Goal: Obtain resource: Obtain resource

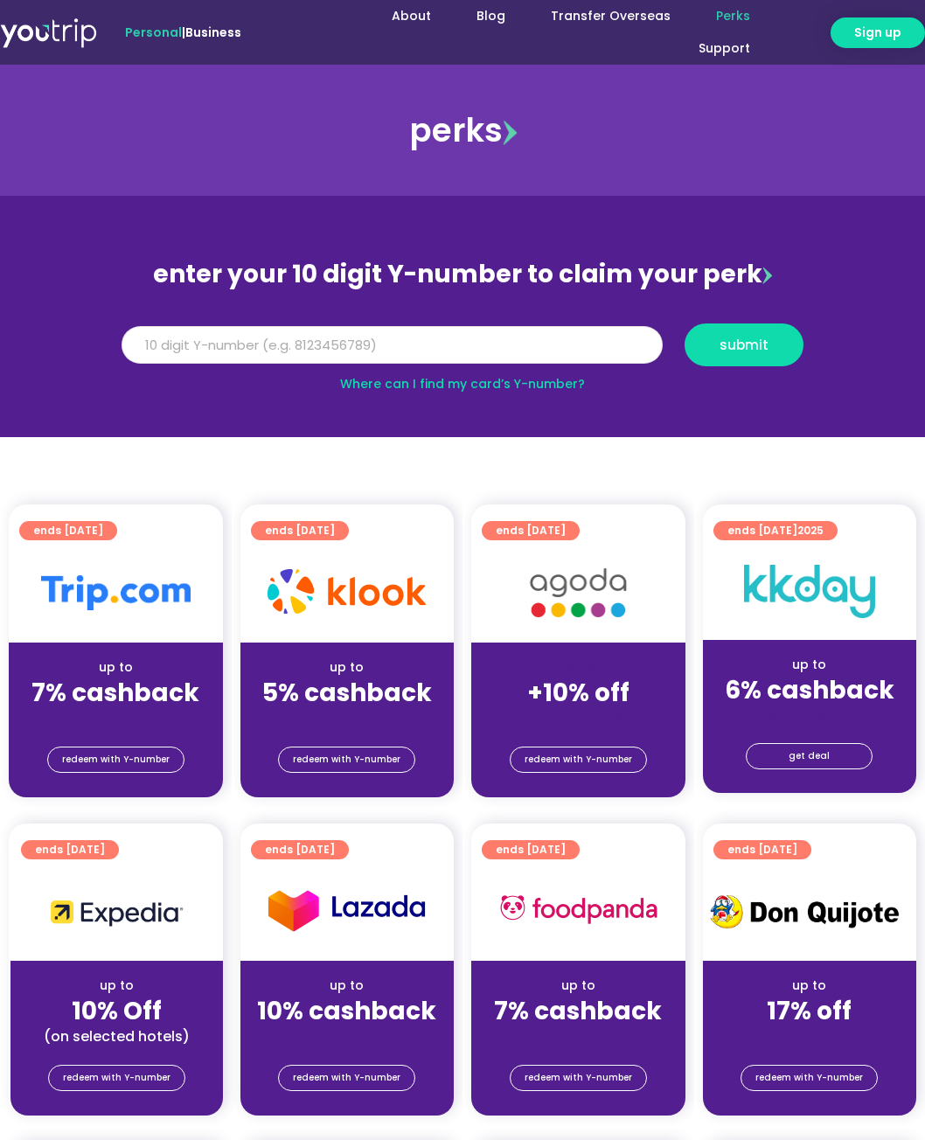
click at [362, 346] on input "Y Number" at bounding box center [392, 345] width 541 height 38
click at [413, 378] on link "Where can I find my card’s Y-number?" at bounding box center [462, 383] width 245 height 17
click at [432, 339] on input "Y Number" at bounding box center [392, 345] width 541 height 38
type input "8139765195"
click at [727, 338] on span "submit" at bounding box center [743, 344] width 49 height 13
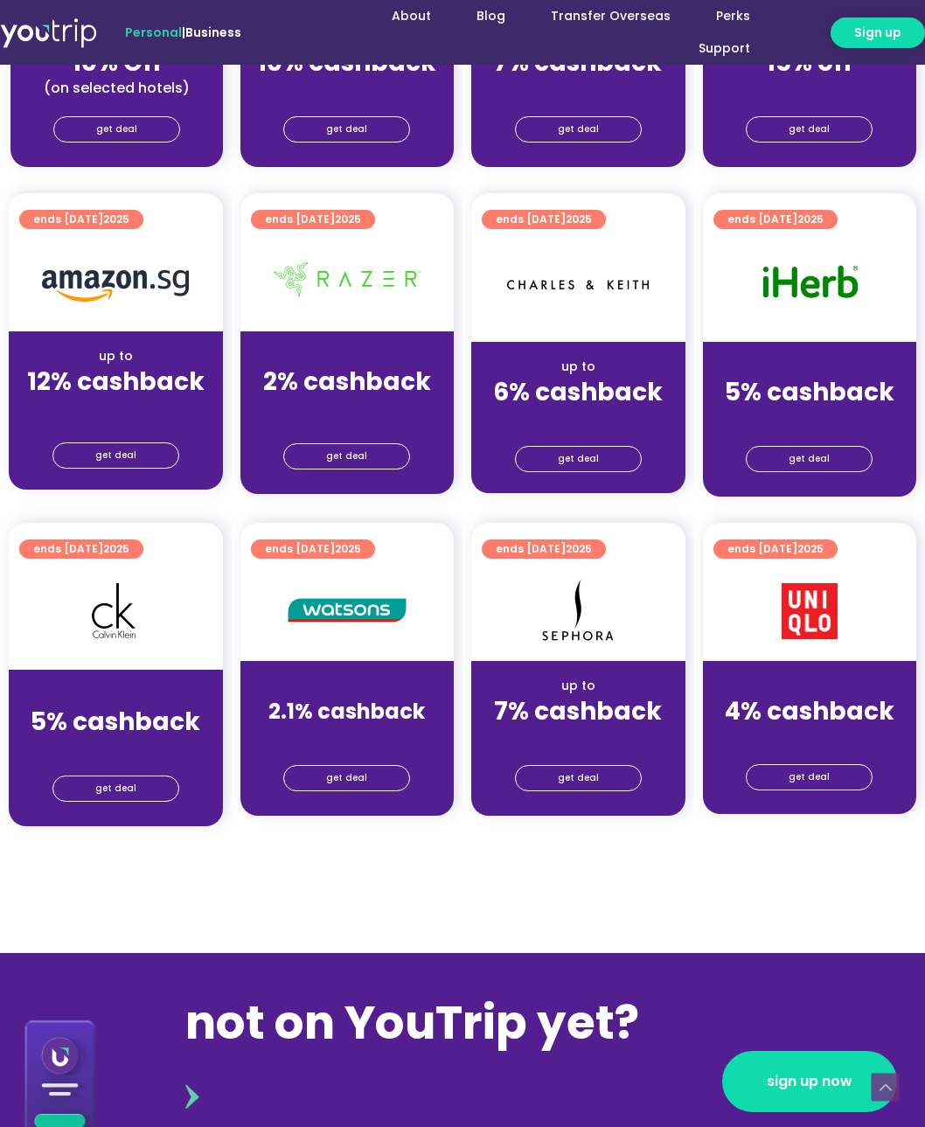
scroll to position [1049, 0]
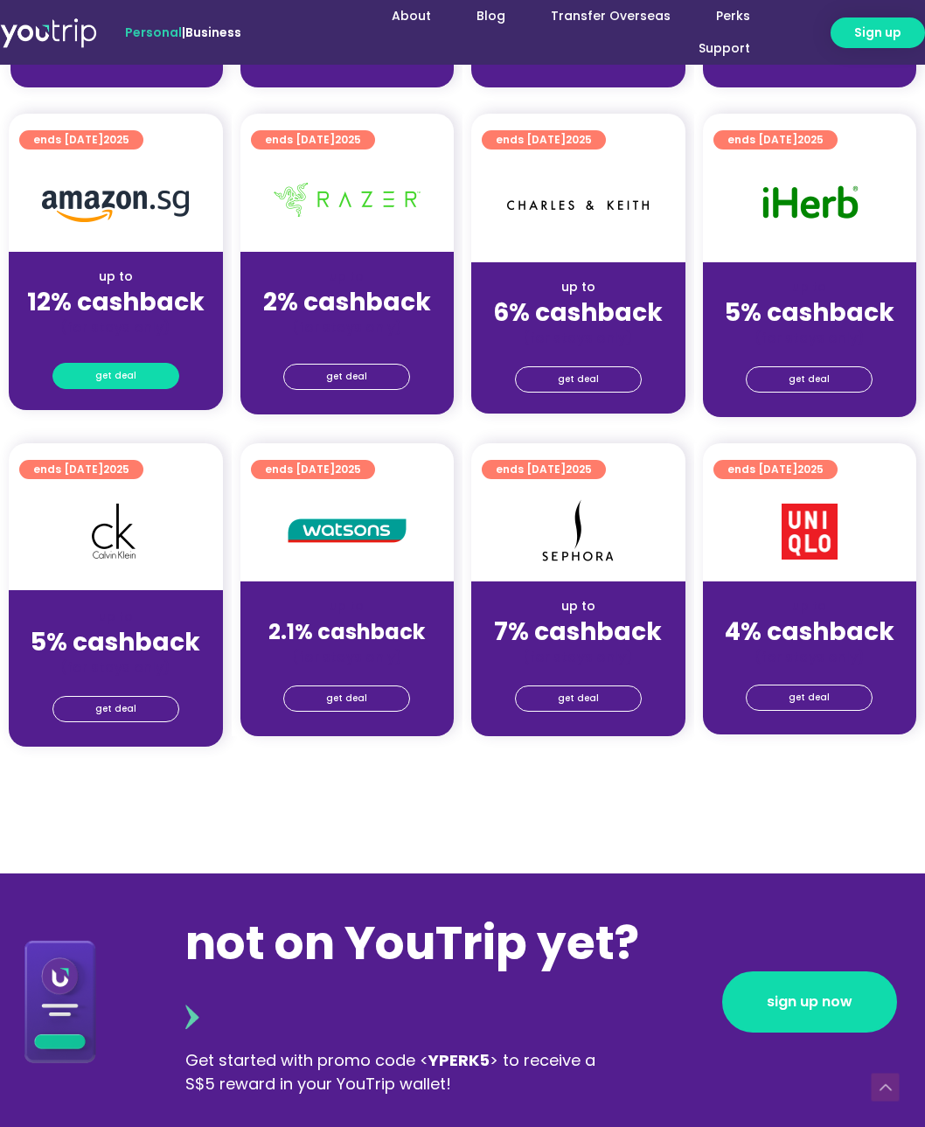
click at [131, 371] on span "get deal" at bounding box center [115, 376] width 41 height 24
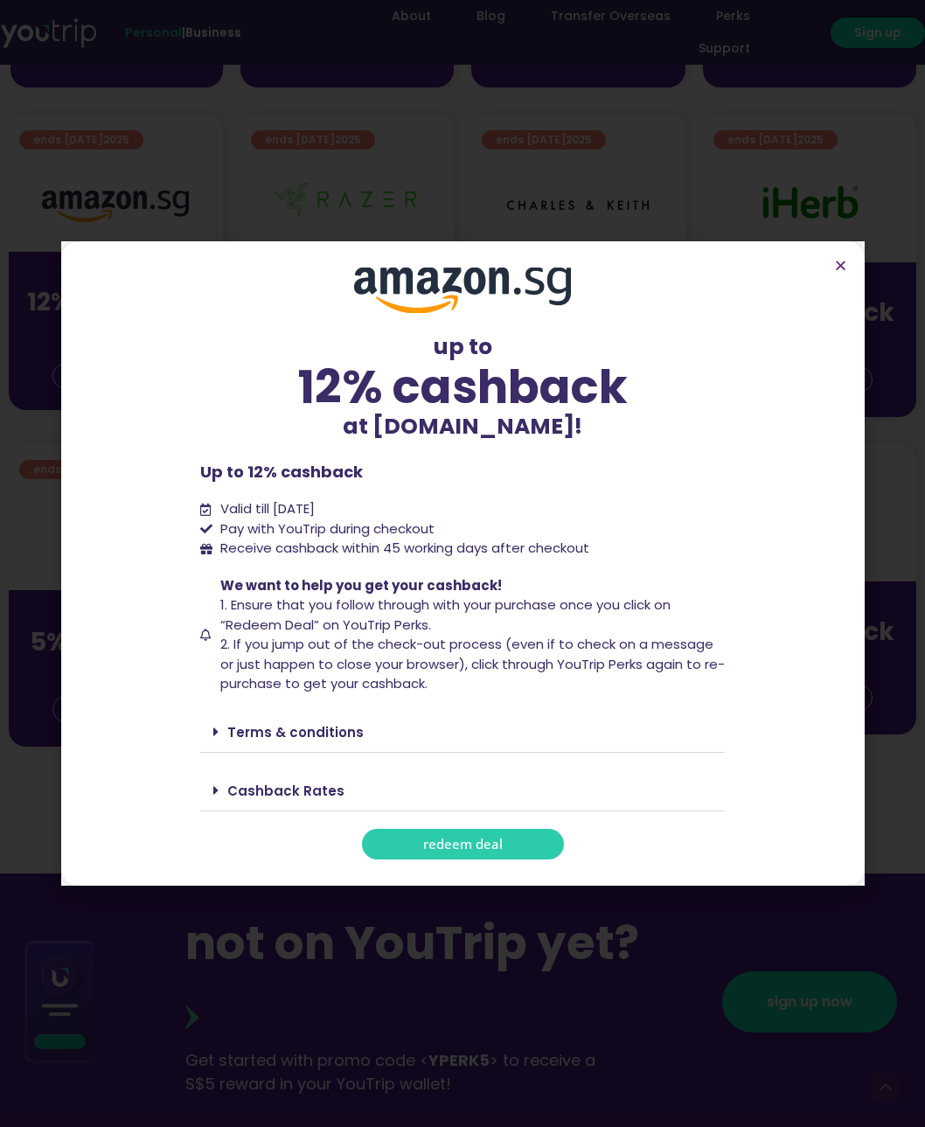
click at [453, 851] on span "redeem deal" at bounding box center [463, 843] width 80 height 13
